Goal: Book appointment/travel/reservation

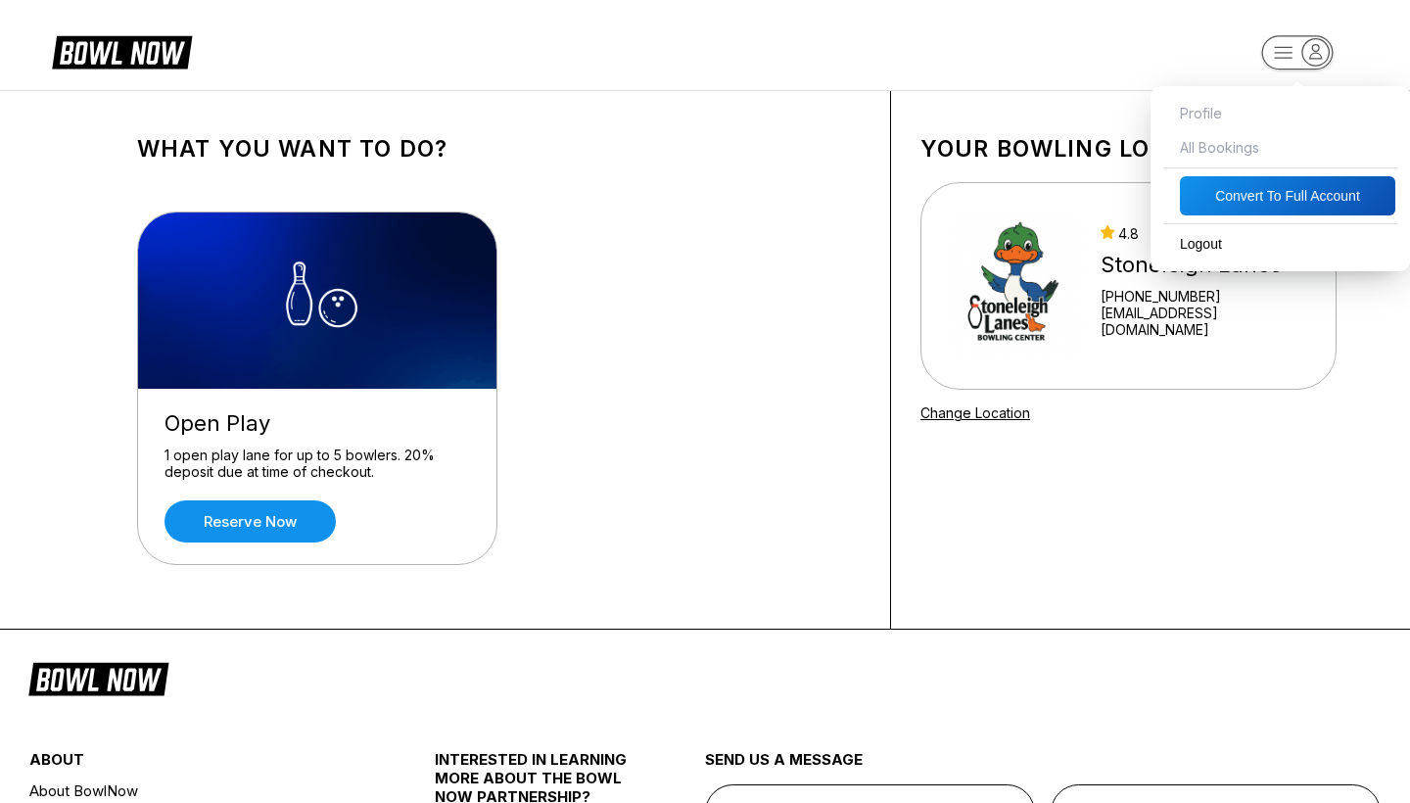
click at [1282, 58] on icon "button" at bounding box center [1283, 52] width 18 height 11
click at [1255, 197] on button "Convert to Full Account" at bounding box center [1287, 195] width 215 height 39
select select "*"
select select "****"
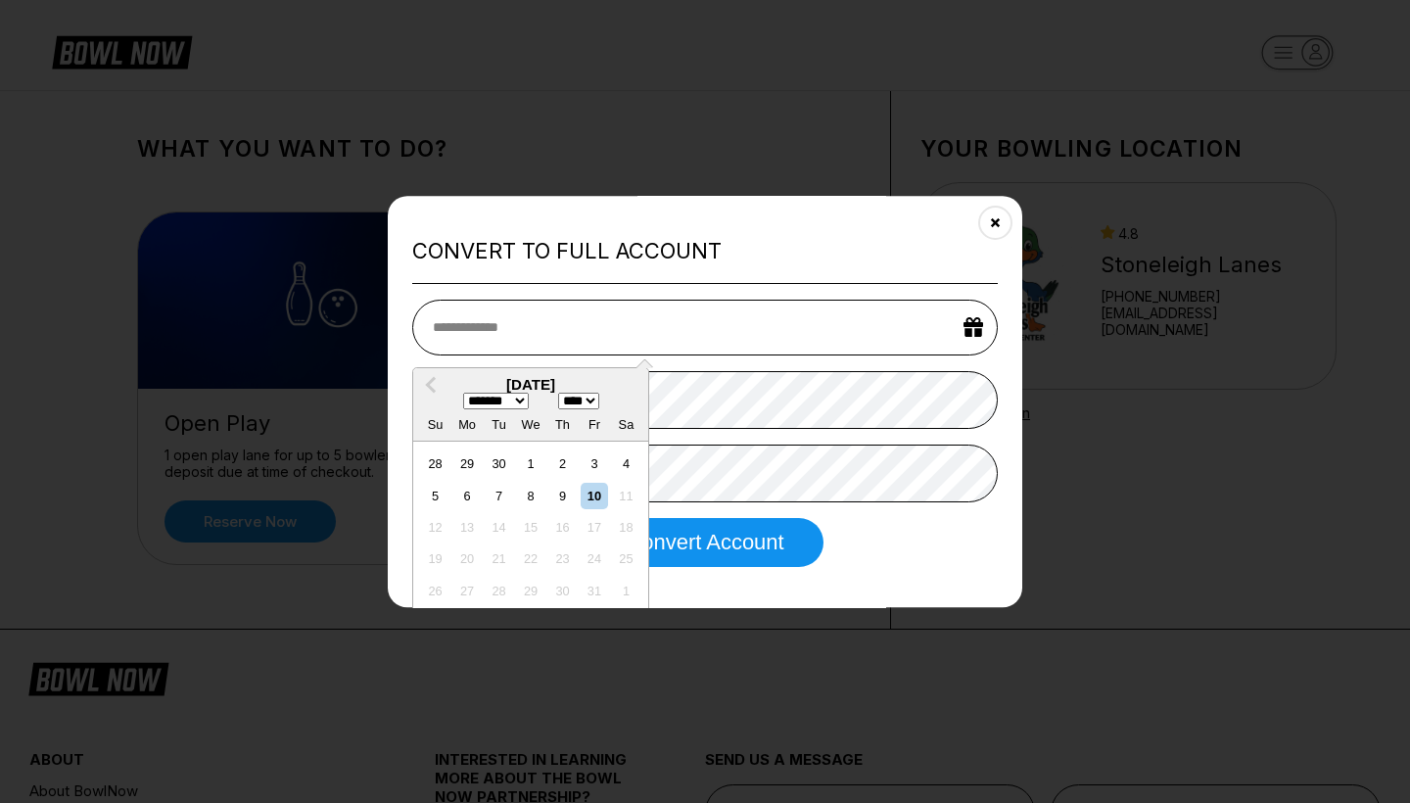
select select "*"
select select "****"
click at [591, 558] on div "25" at bounding box center [593, 559] width 26 height 26
type input "**********"
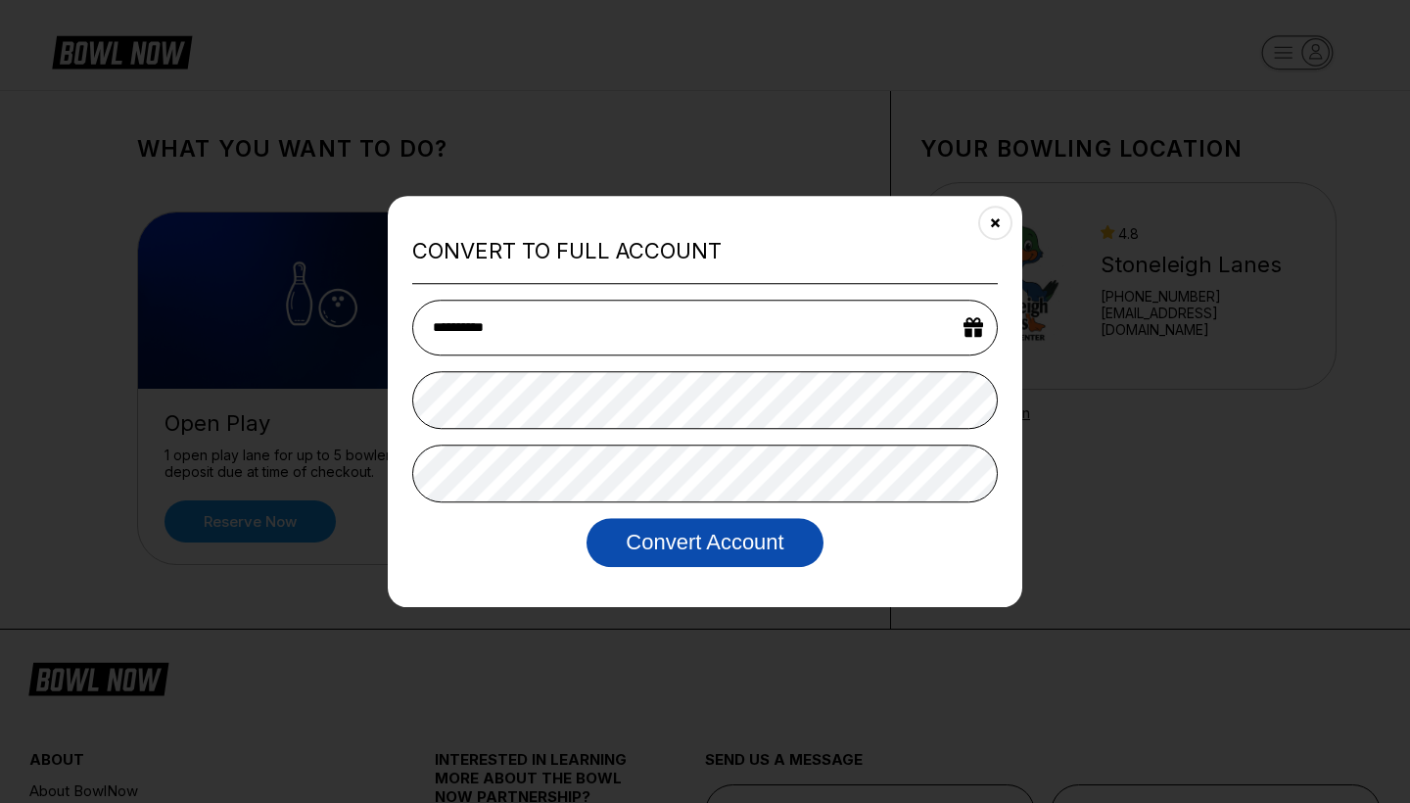
click at [721, 542] on button "Convert Account" at bounding box center [704, 542] width 236 height 49
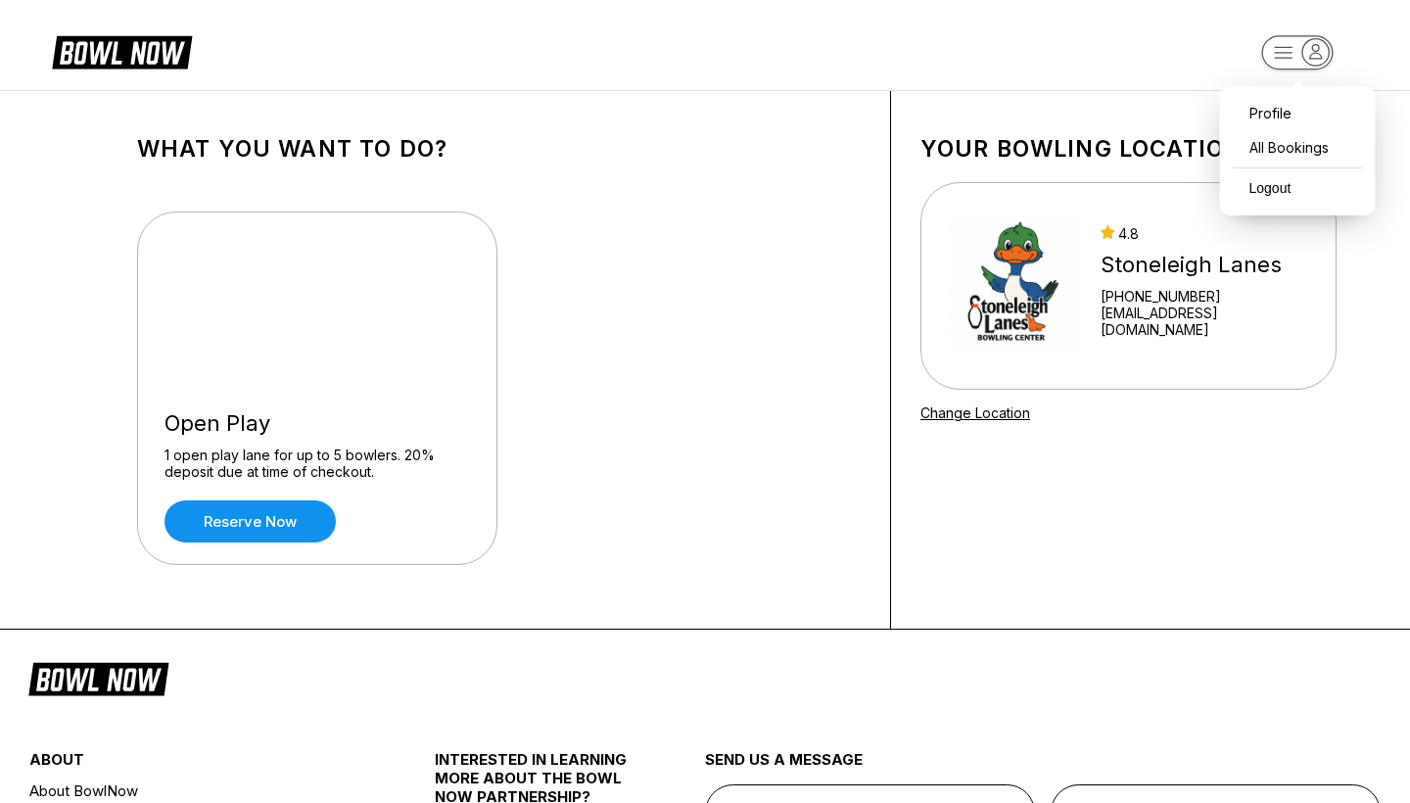
click at [1276, 52] on rect "button" at bounding box center [1296, 52] width 71 height 34
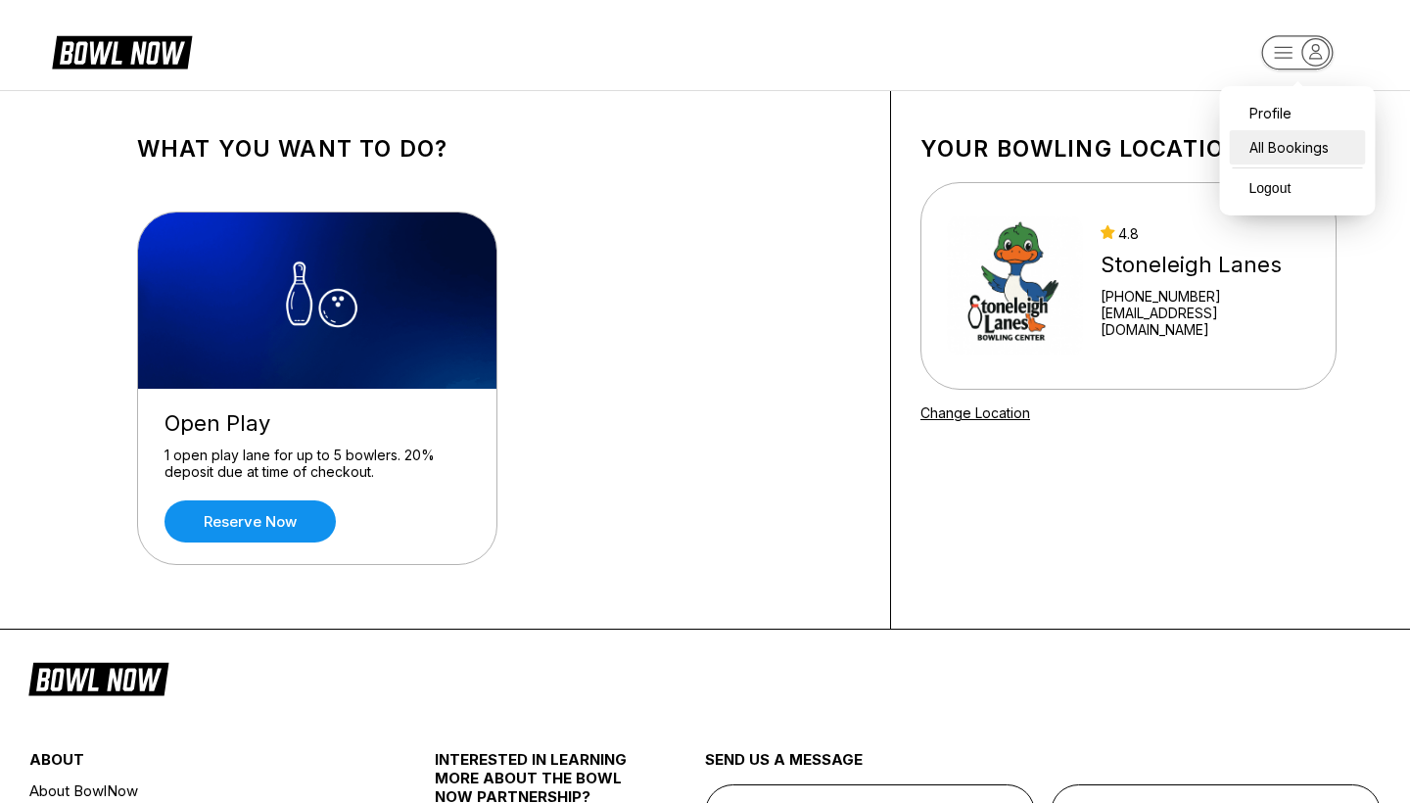
click at [1263, 138] on div "All Bookings" at bounding box center [1297, 147] width 136 height 34
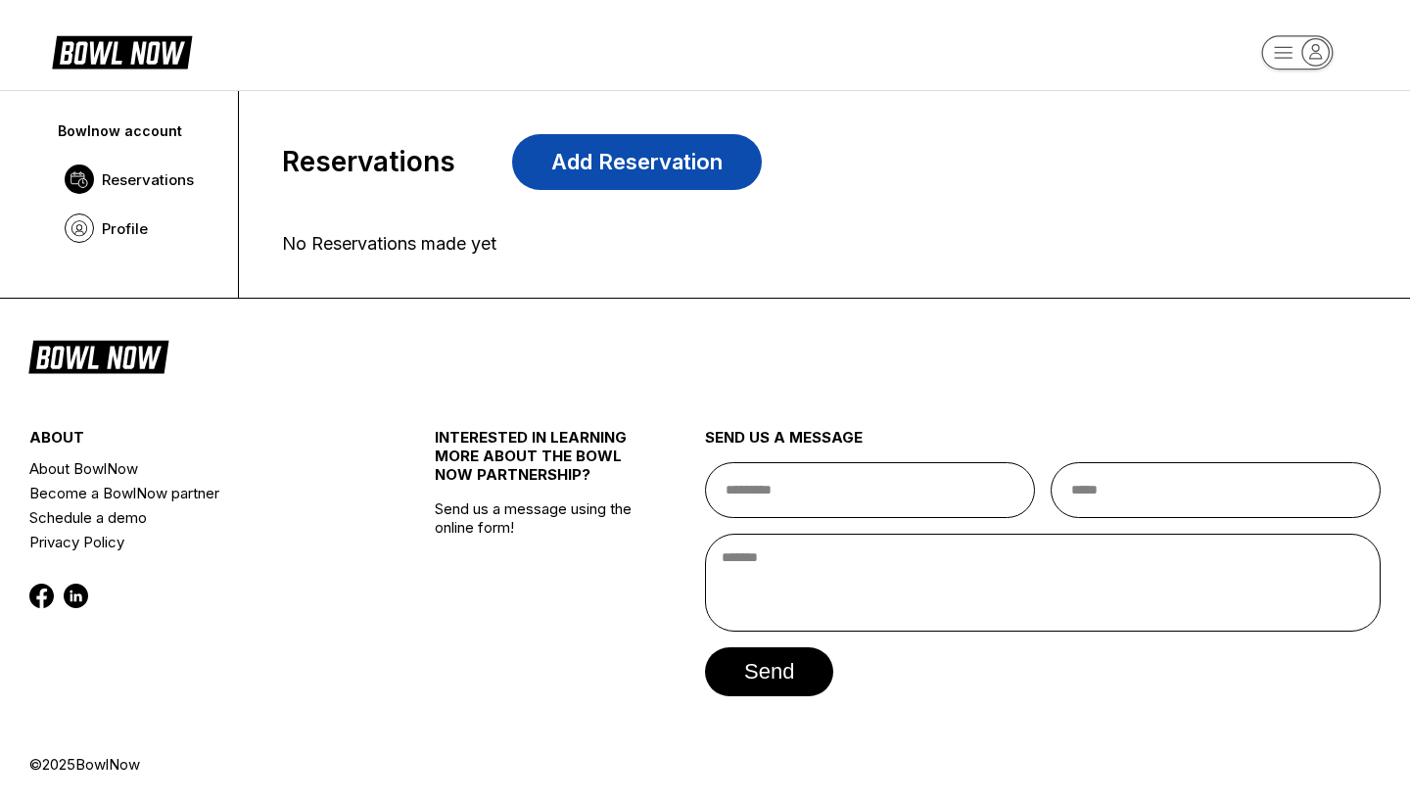
click at [731, 170] on link "Add Reservation" at bounding box center [637, 162] width 250 height 56
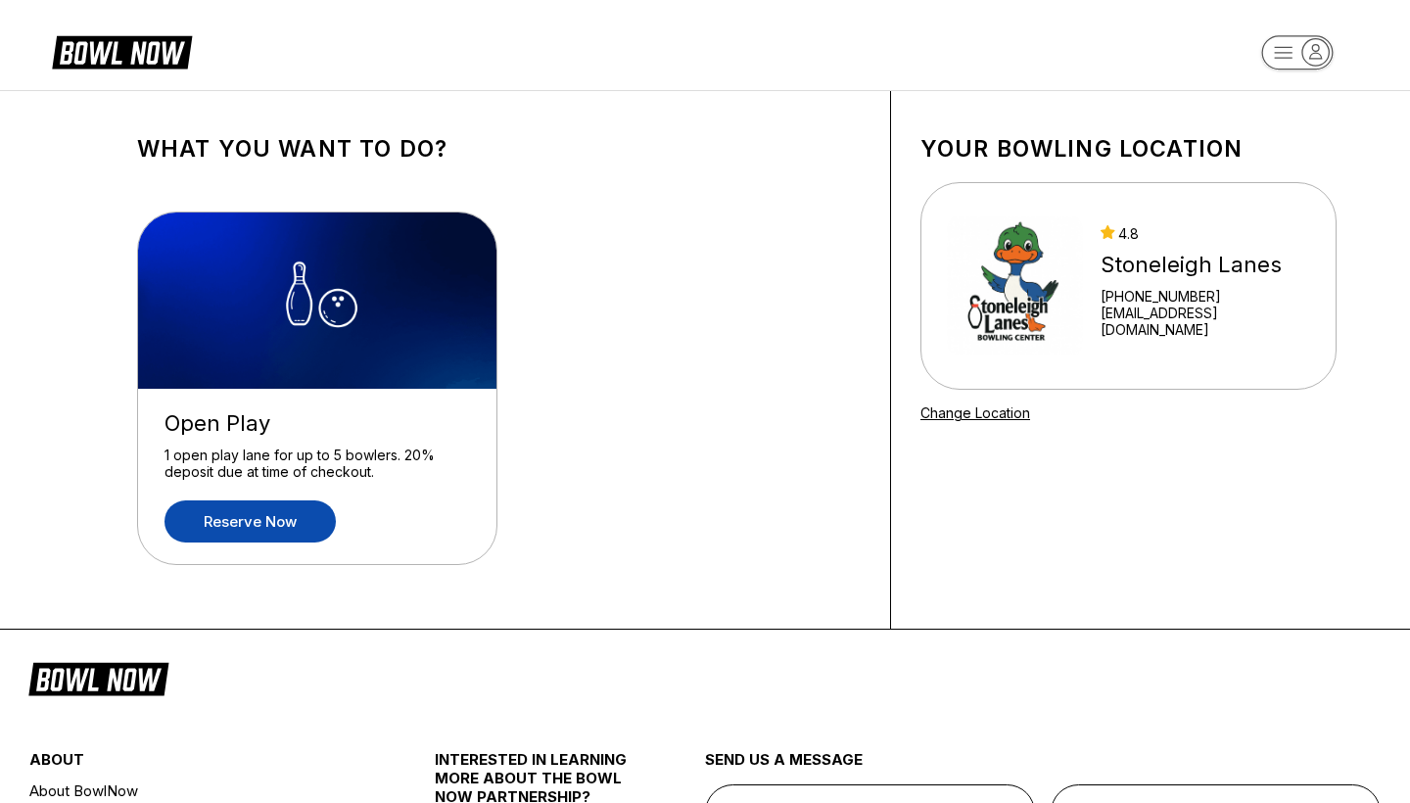
click at [291, 511] on link "Reserve now" at bounding box center [249, 521] width 171 height 42
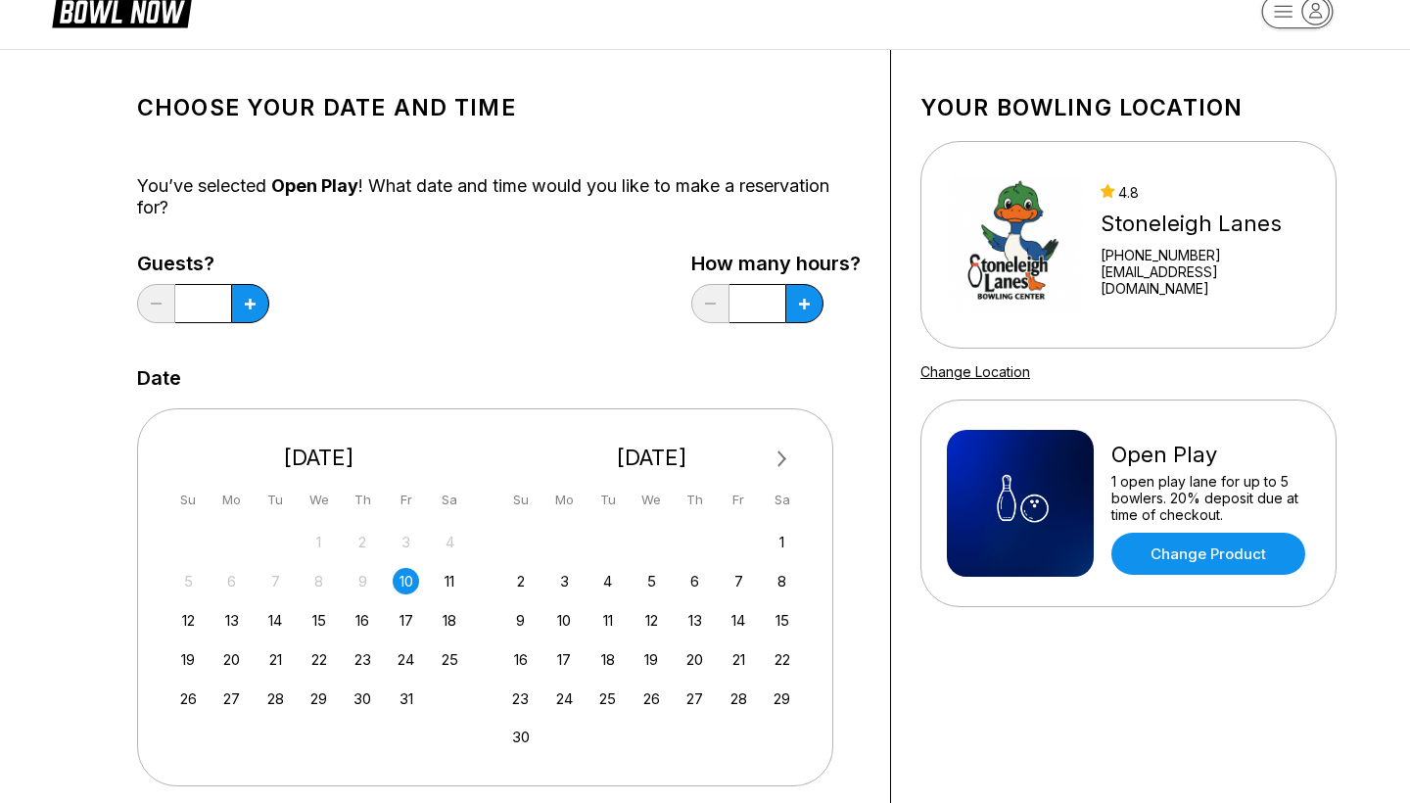
scroll to position [47, 0]
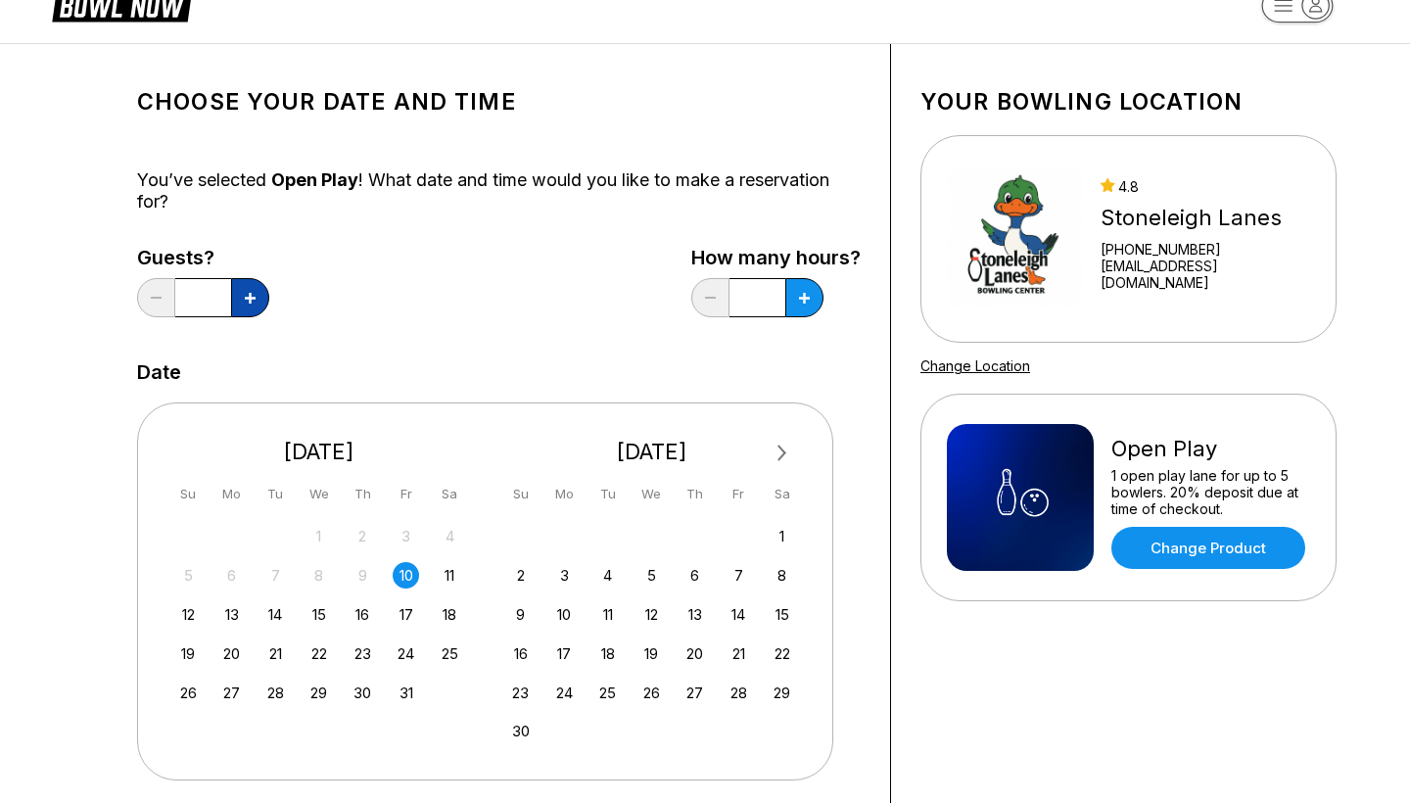
click at [255, 309] on button at bounding box center [250, 297] width 38 height 39
type input "*"
click at [807, 308] on button at bounding box center [804, 297] width 38 height 39
type input "***"
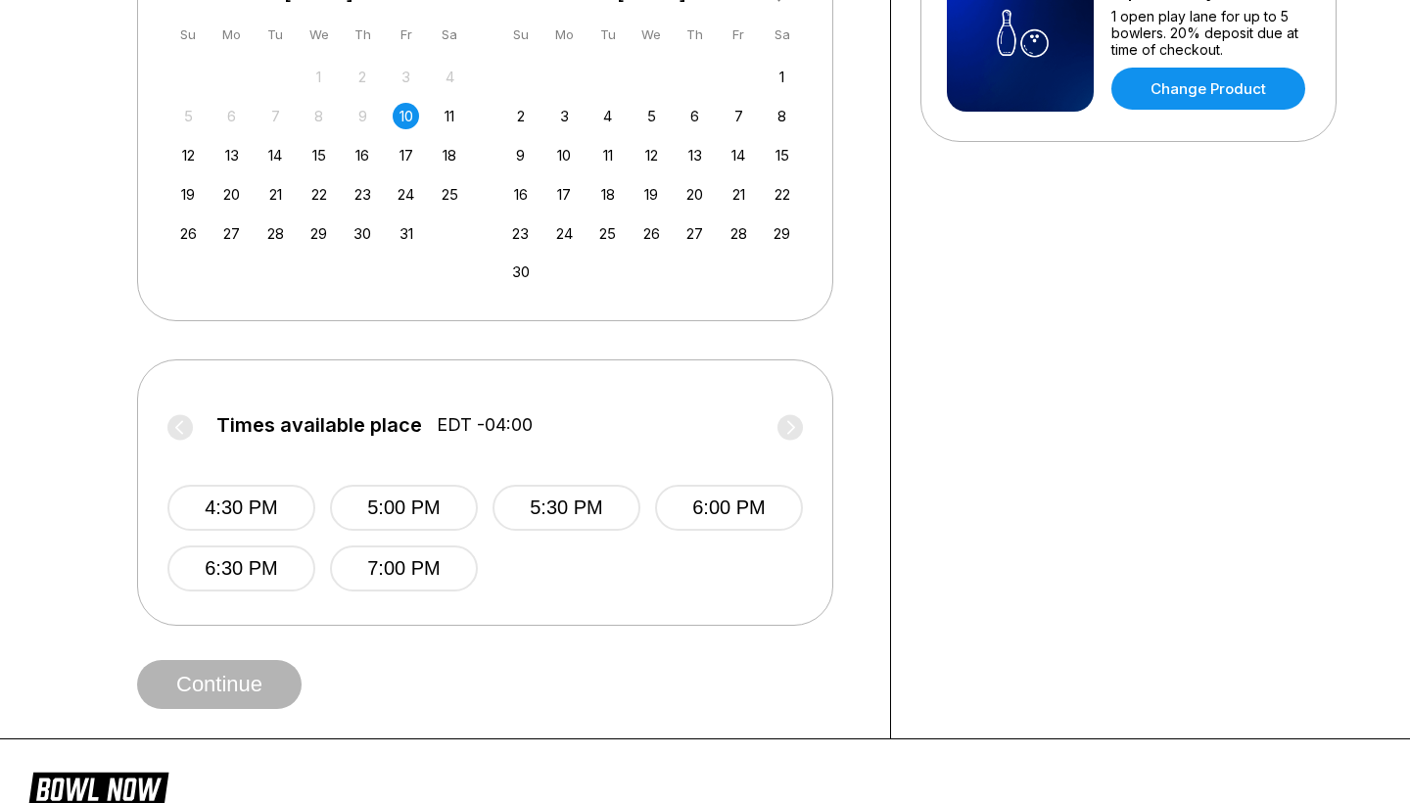
scroll to position [492, 0]
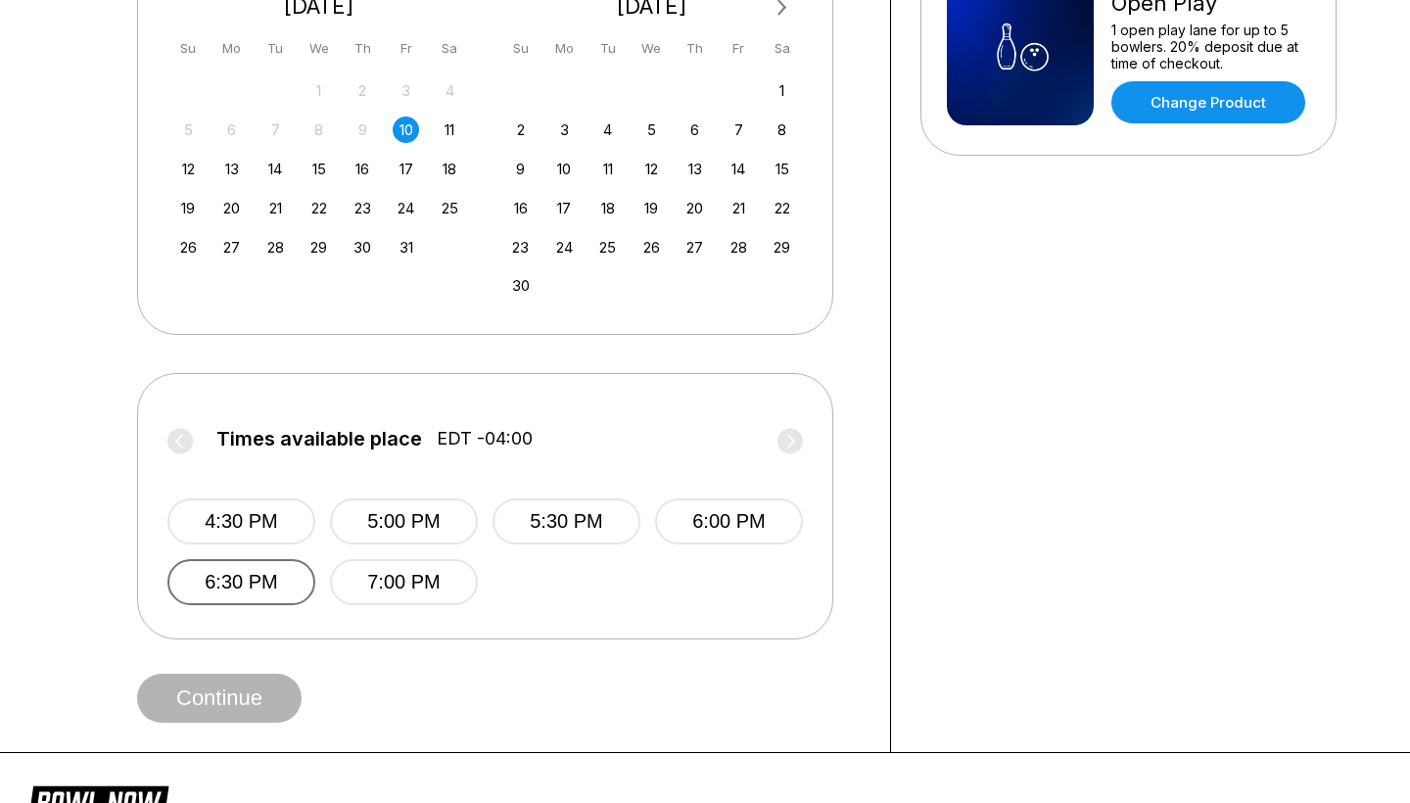
click at [247, 587] on button "6:30 PM" at bounding box center [241, 582] width 148 height 46
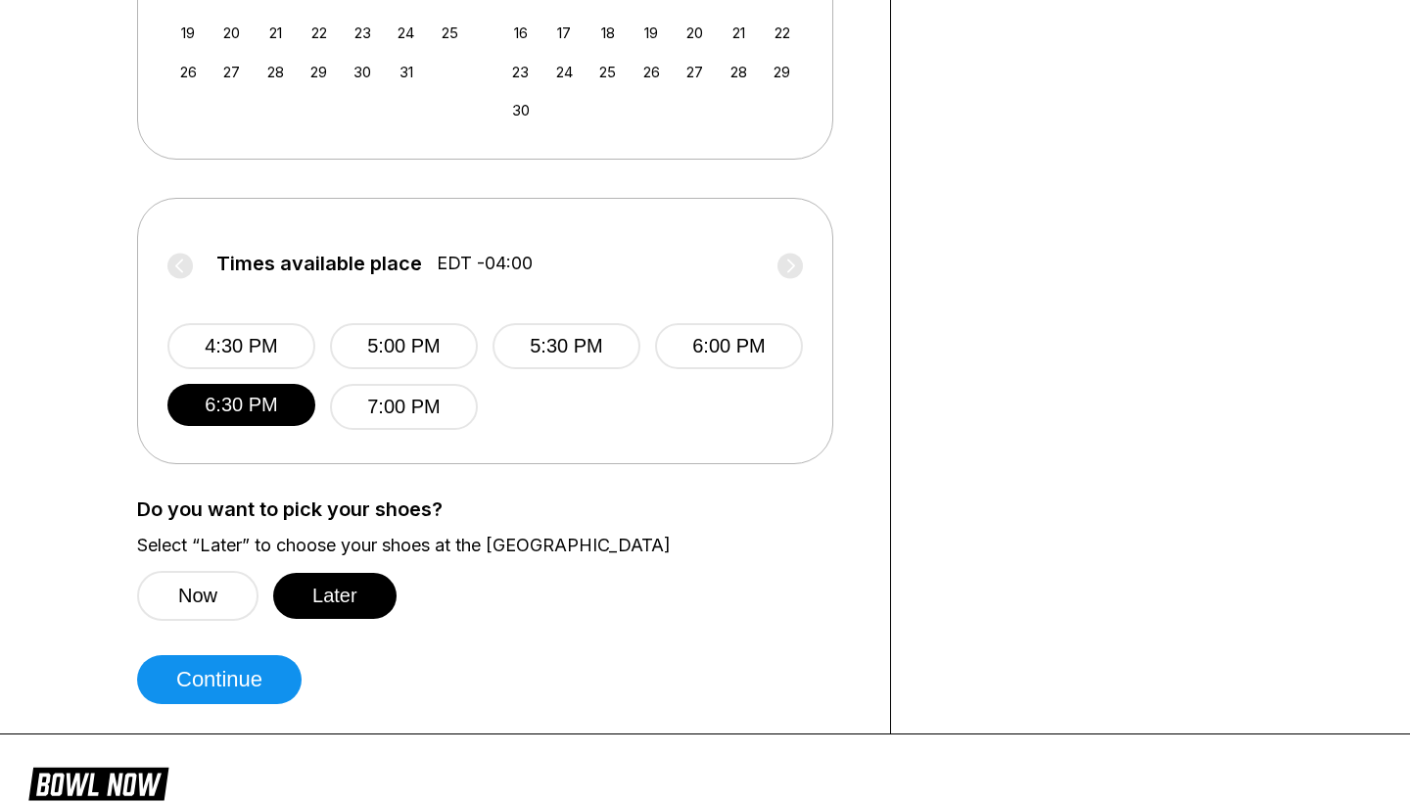
scroll to position [700, 0]
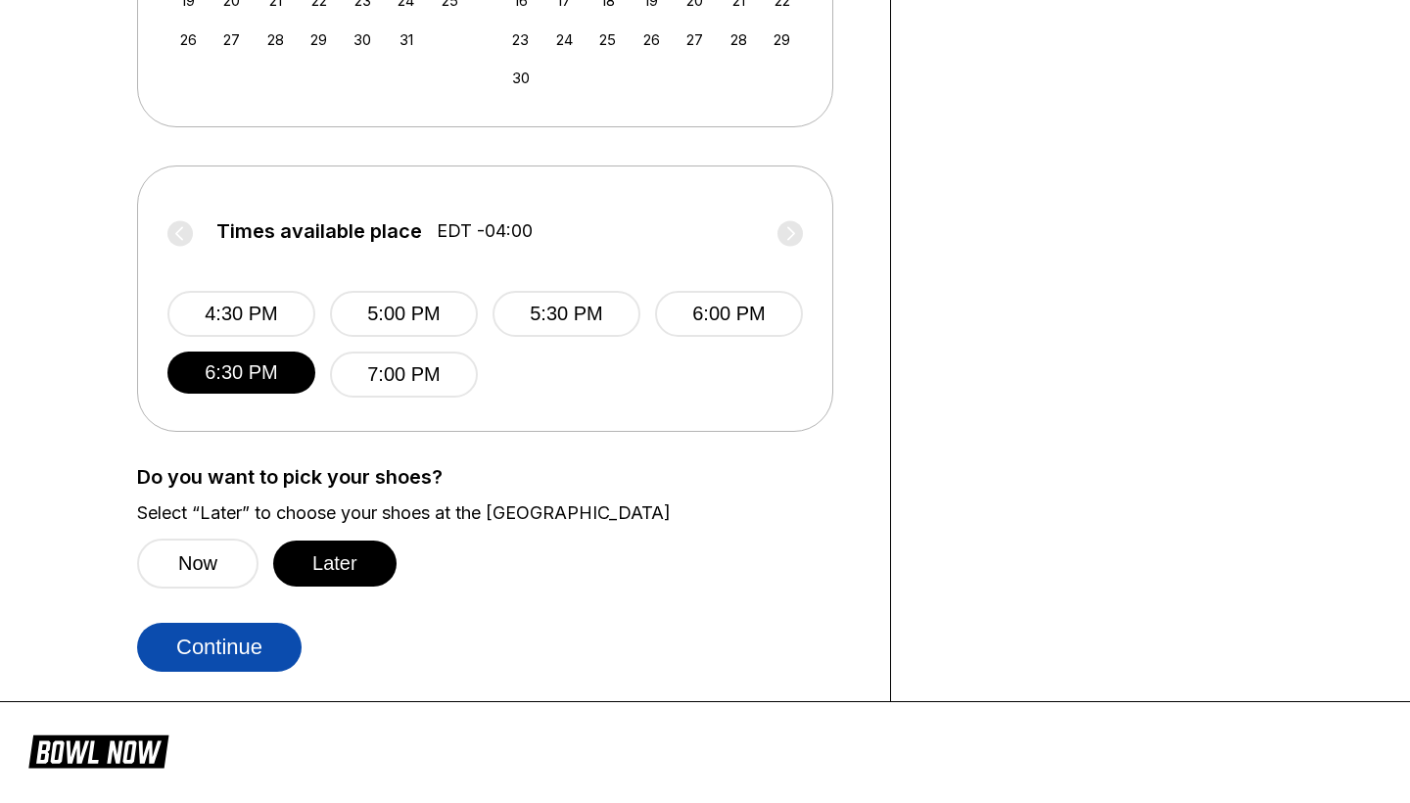
click at [233, 652] on button "Continue" at bounding box center [219, 647] width 164 height 49
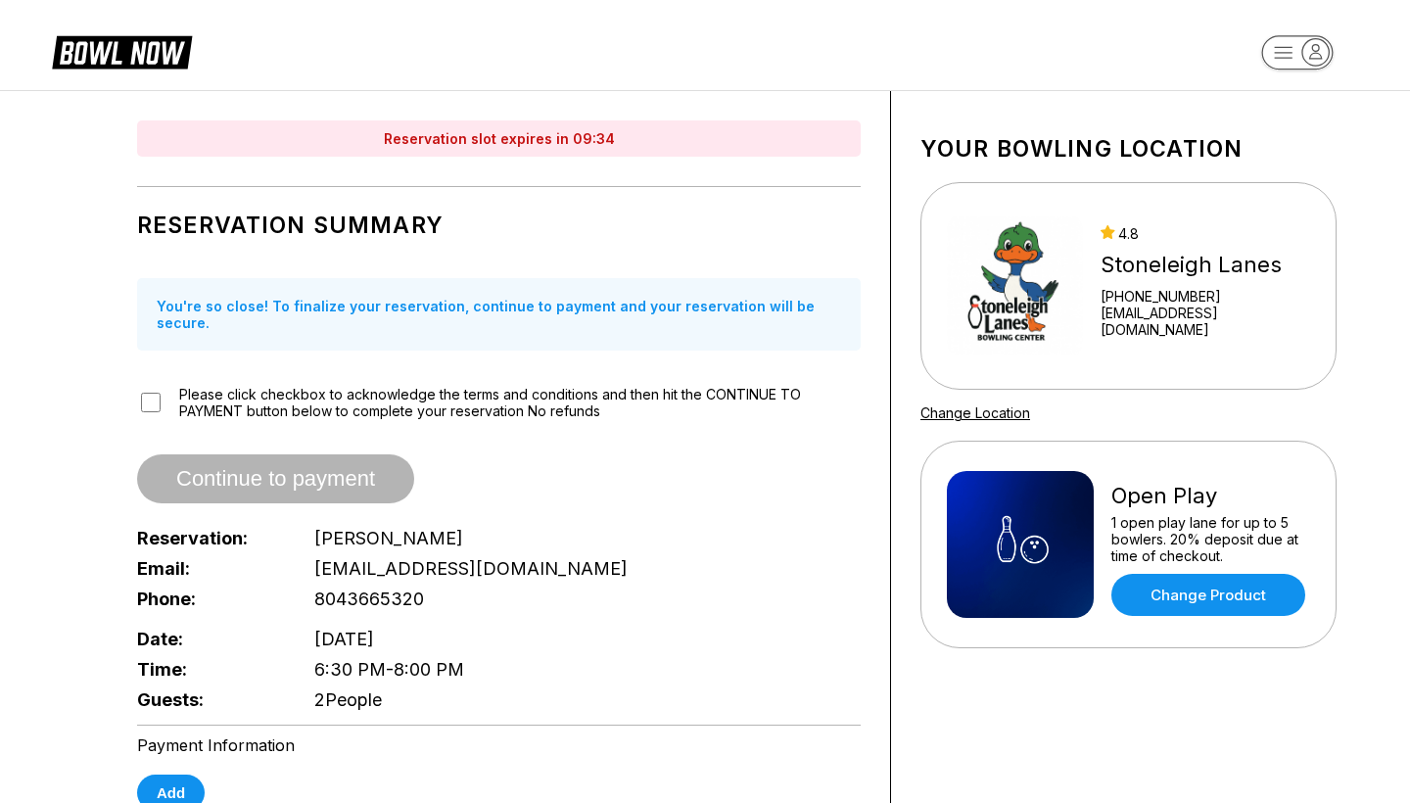
click at [225, 470] on span "Continue to payment" at bounding box center [275, 480] width 277 height 20
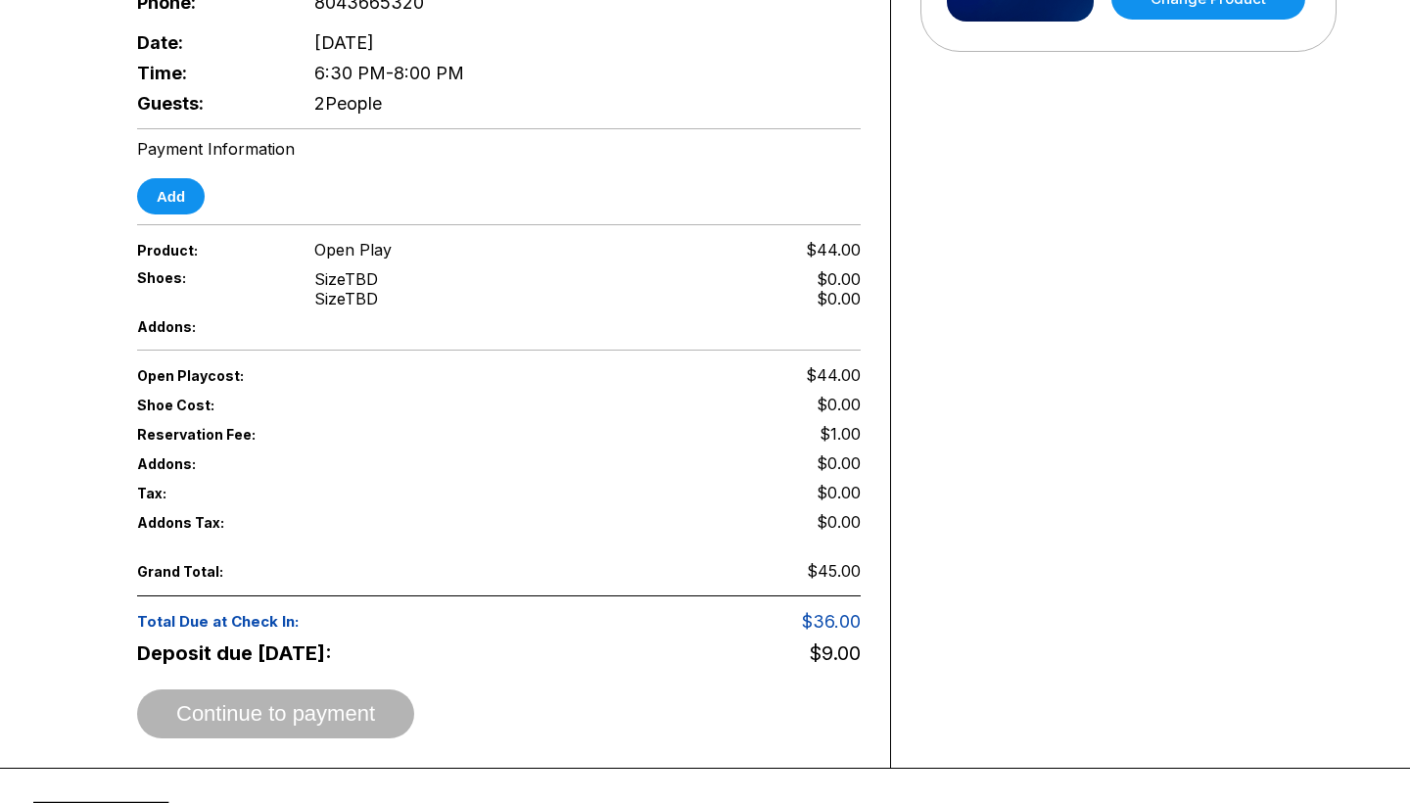
scroll to position [542, 0]
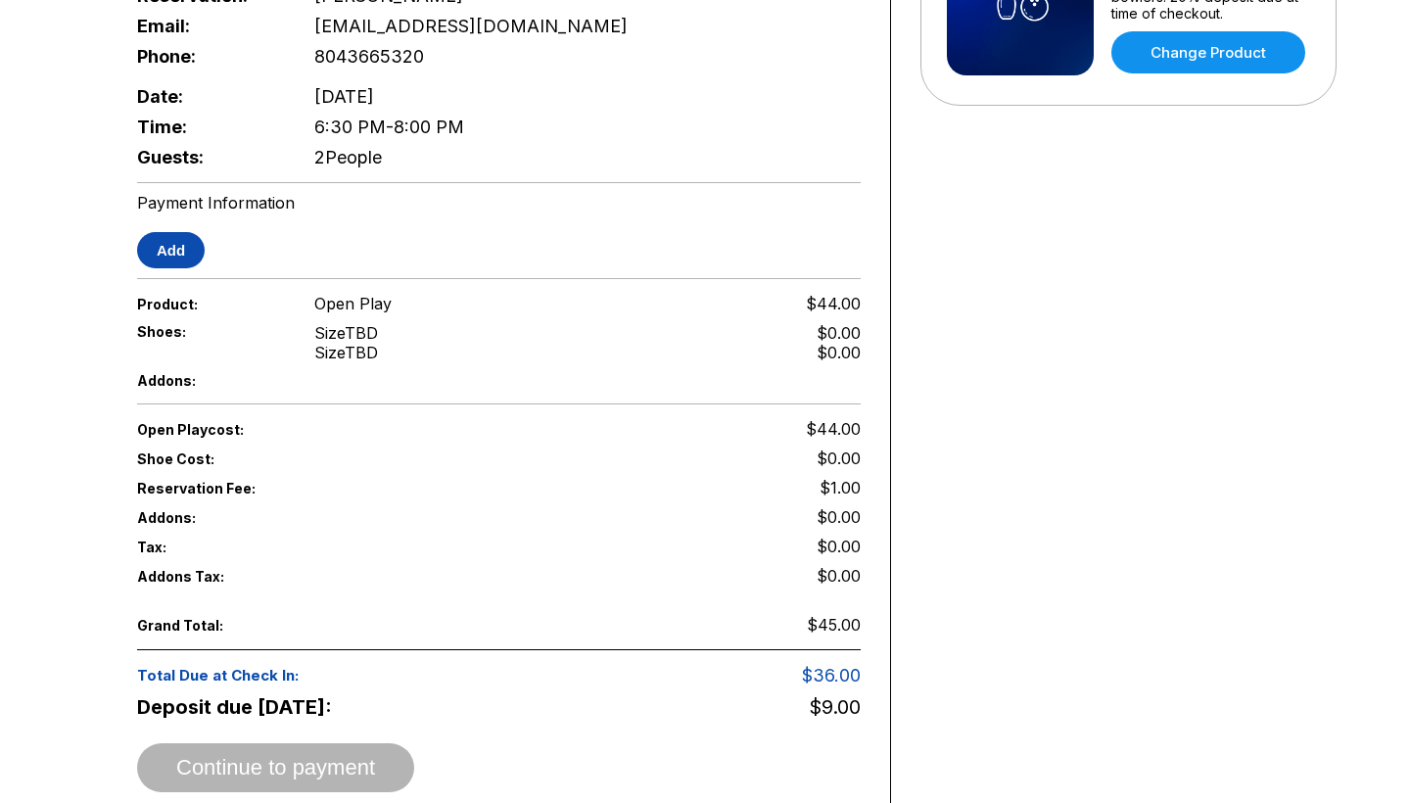
click at [183, 232] on button "Add" at bounding box center [171, 250] width 68 height 36
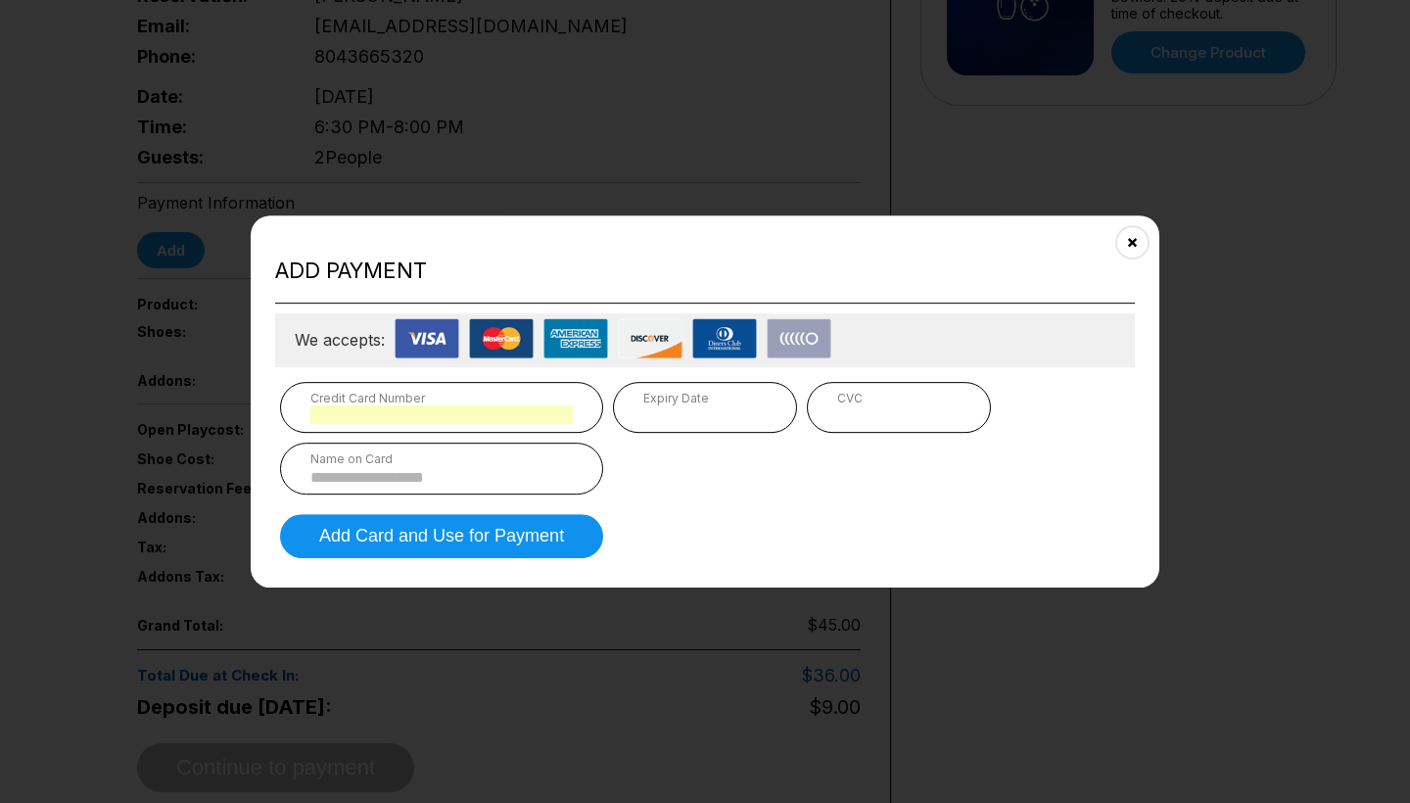
click at [486, 463] on div "Name on Card" at bounding box center [441, 458] width 262 height 15
click at [466, 477] on input at bounding box center [441, 477] width 262 height 17
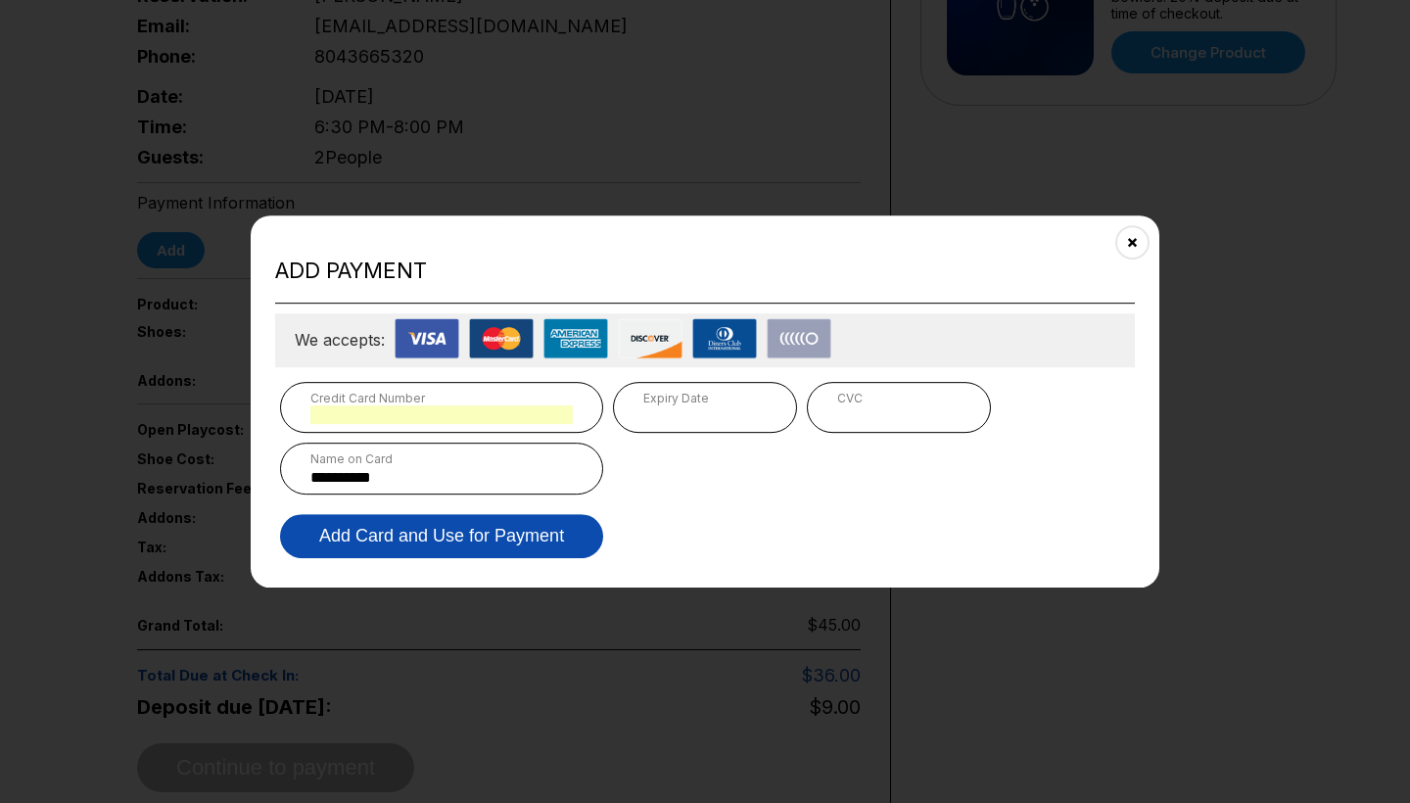
type input "**********"
click at [410, 533] on button "Add Card and Use for Payment" at bounding box center [441, 536] width 323 height 44
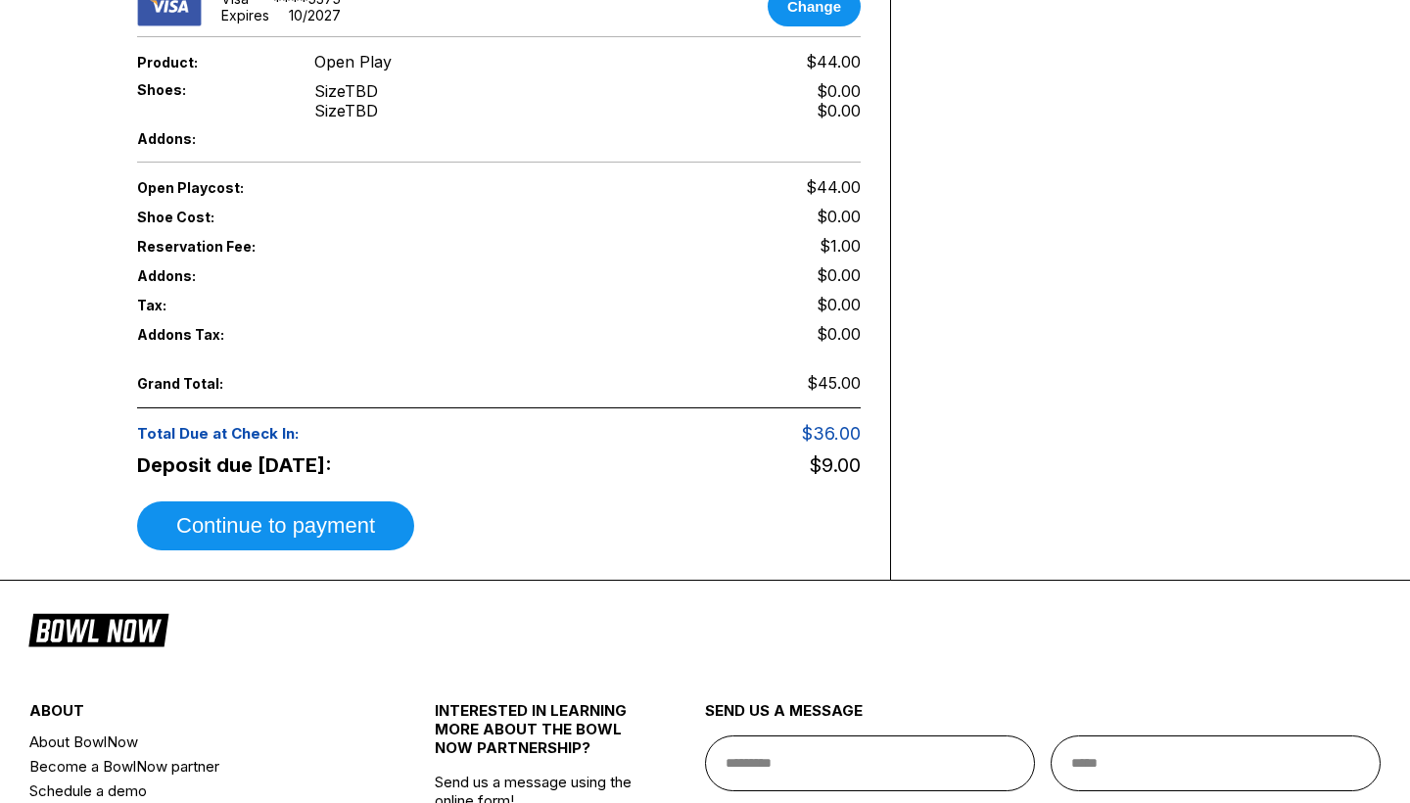
scroll to position [797, 0]
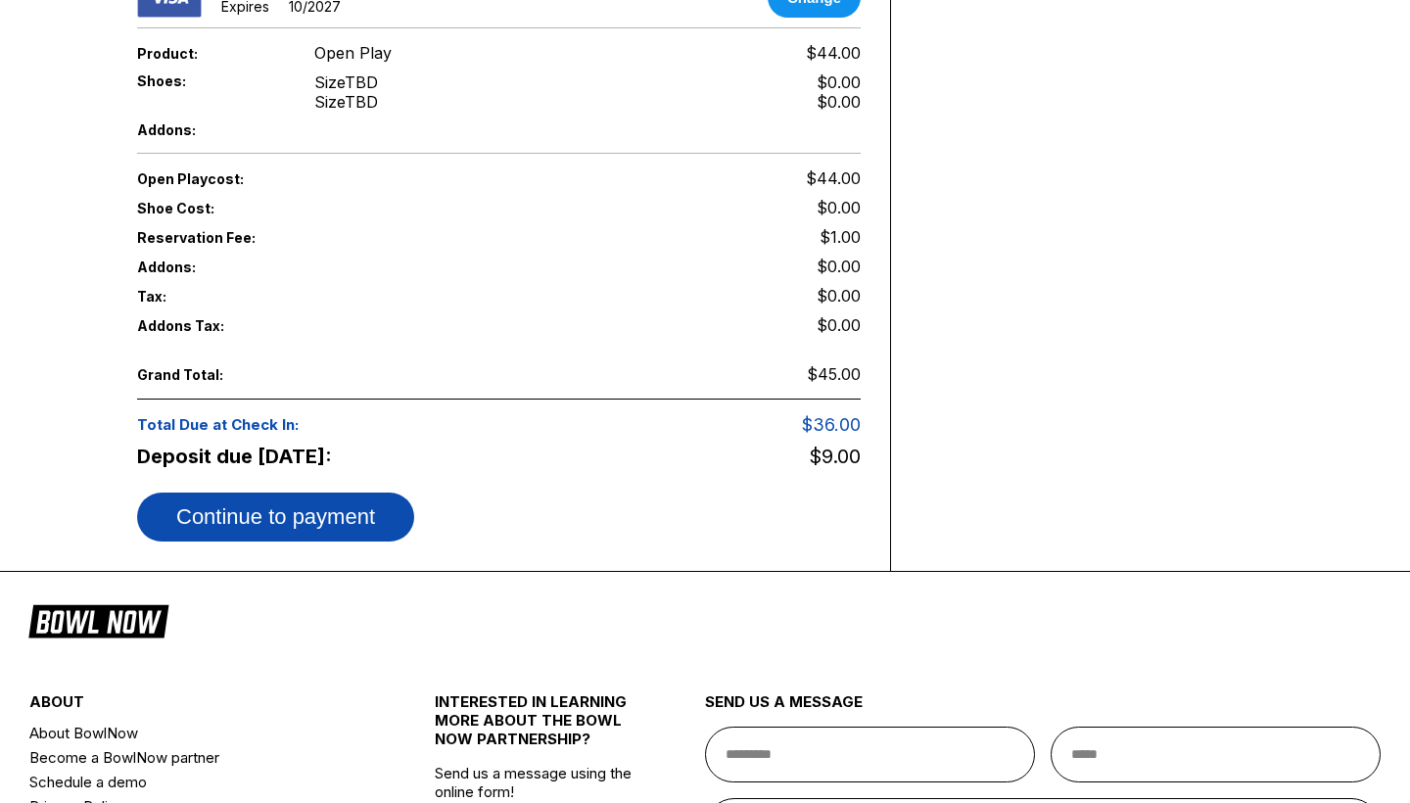
click at [303, 496] on button "Continue to payment" at bounding box center [275, 516] width 277 height 49
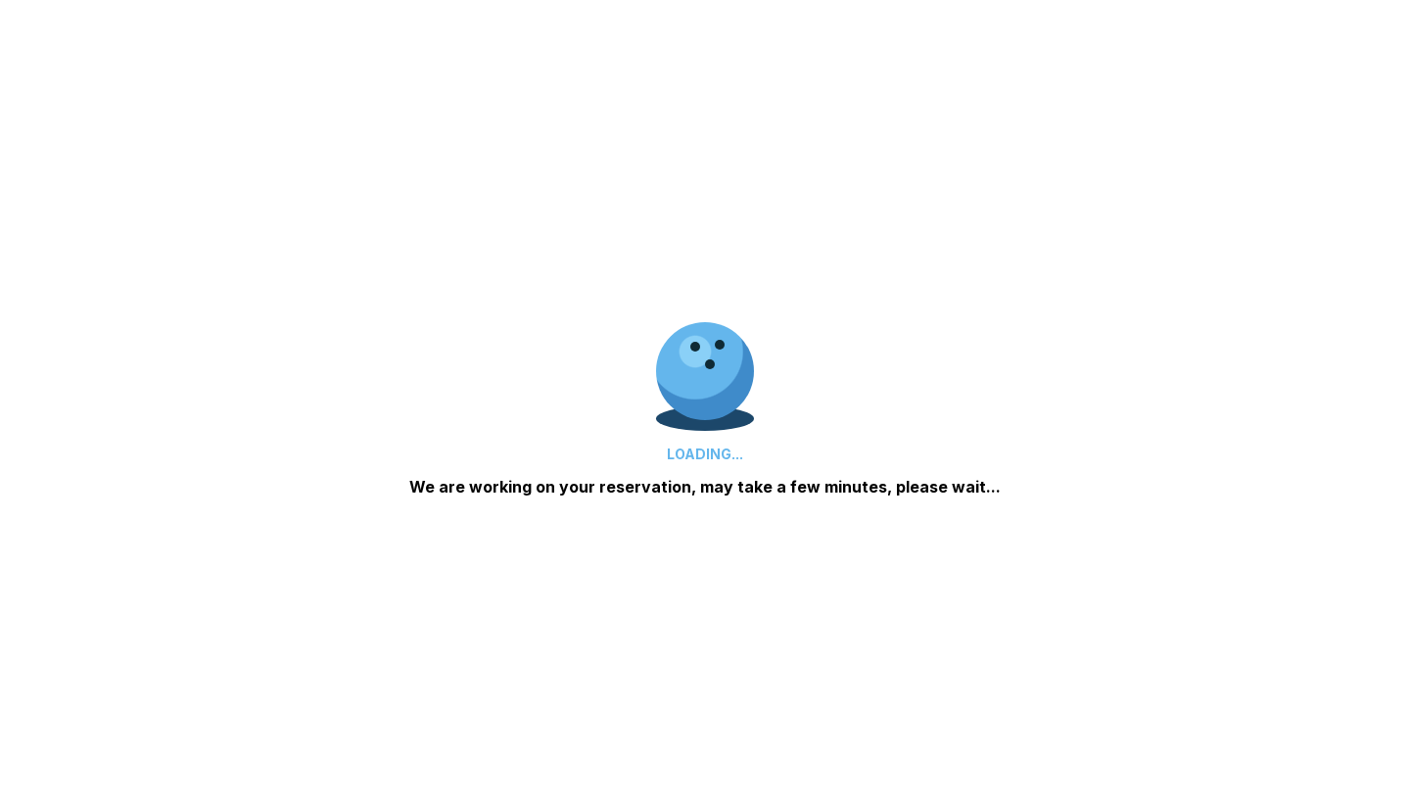
scroll to position [372, 0]
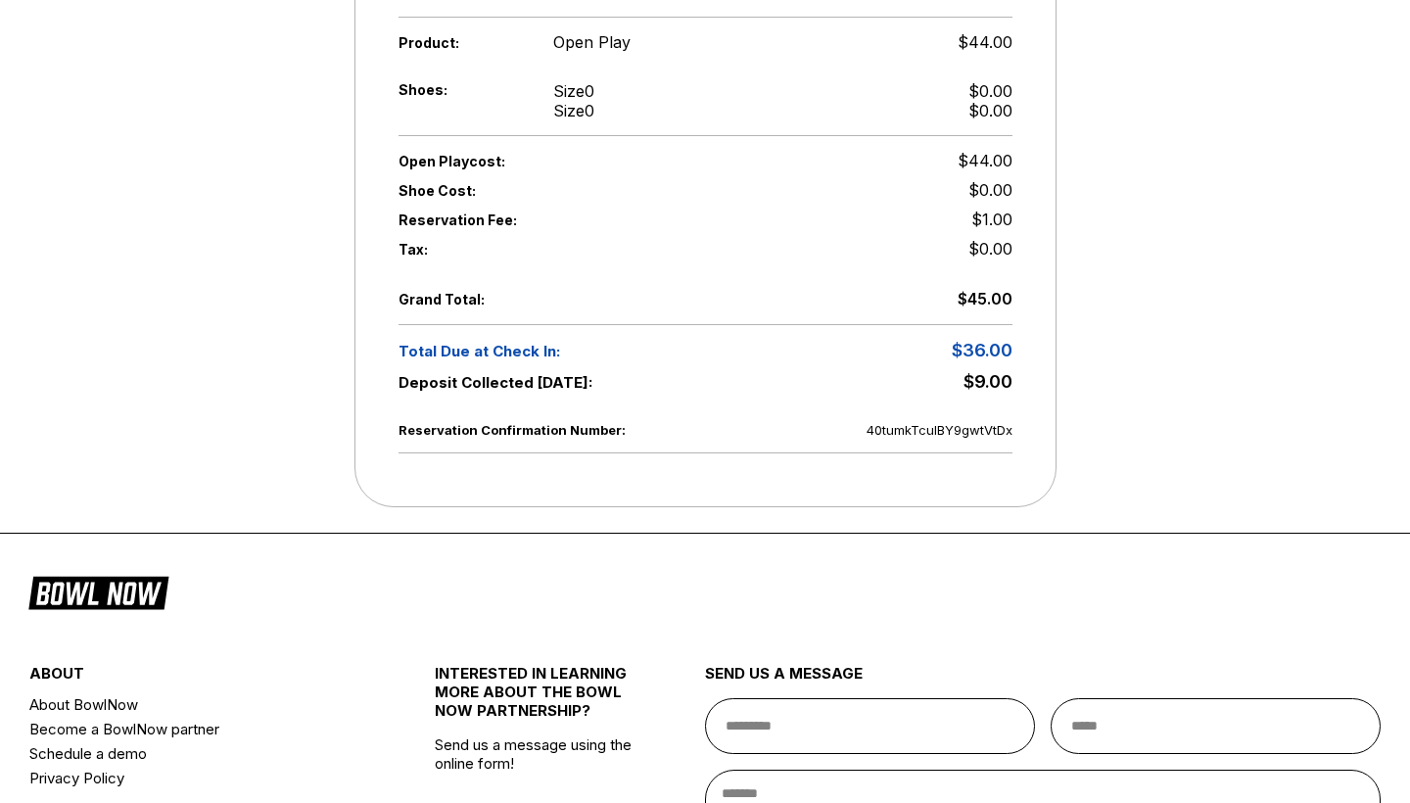
scroll to position [738, 0]
